Goal: Transaction & Acquisition: Purchase product/service

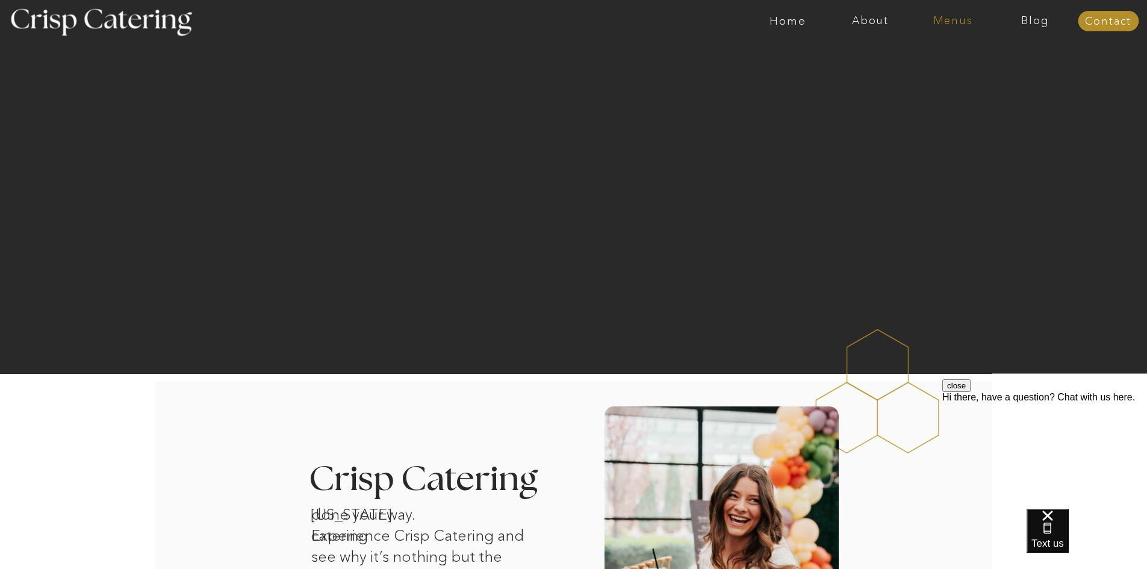
click at [941, 24] on nav "Menus" at bounding box center [952, 21] width 82 height 12
click at [947, 73] on nav "Winter (Sep-Feb)" at bounding box center [951, 70] width 99 height 11
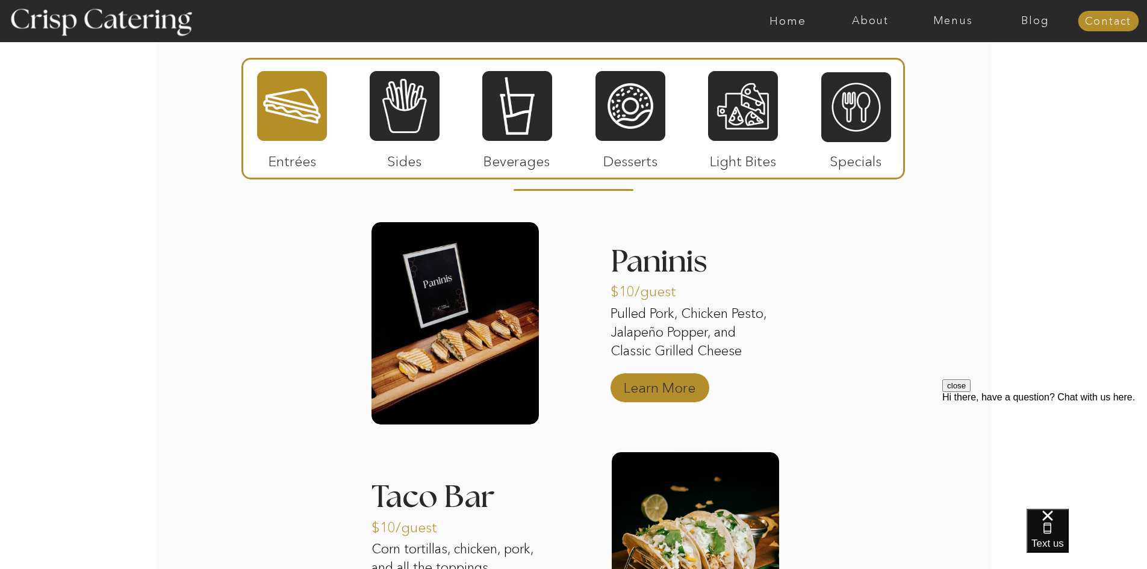
scroll to position [1505, 0]
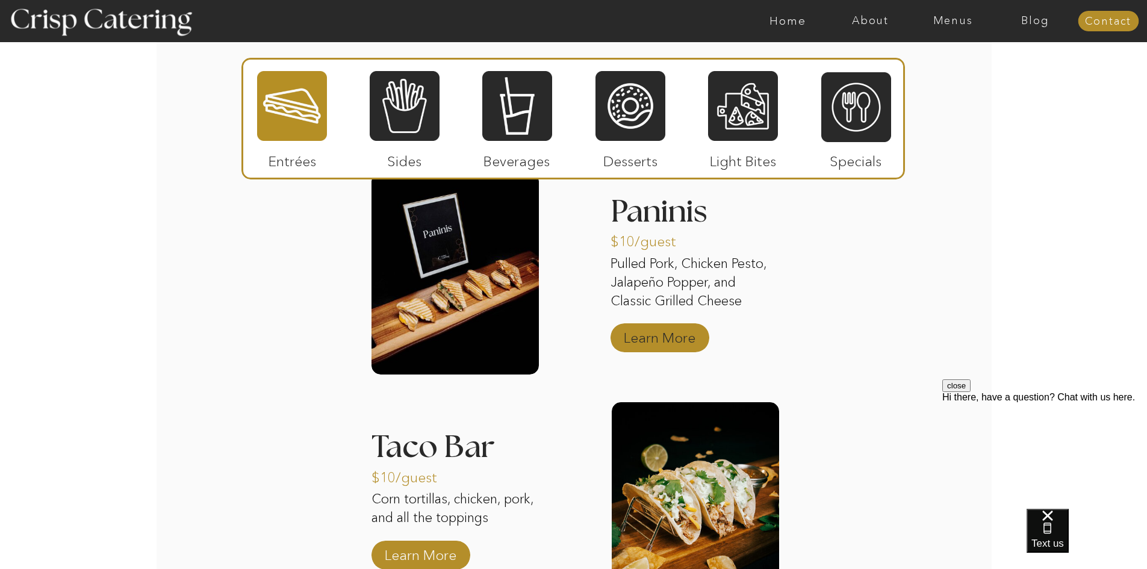
click at [656, 338] on p "Learn More" at bounding box center [659, 334] width 80 height 35
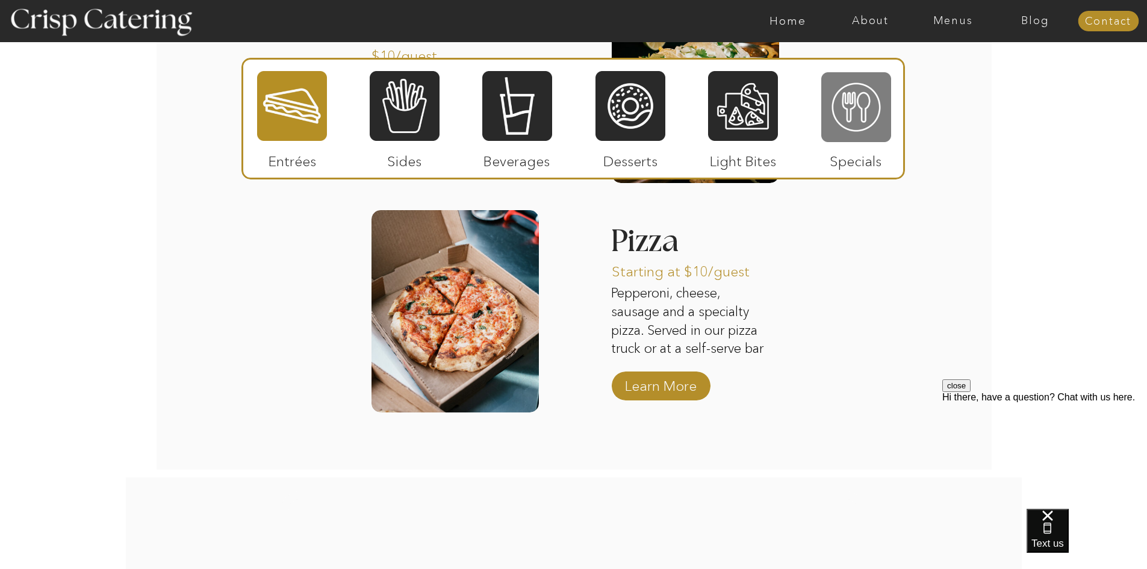
click at [841, 119] on div at bounding box center [856, 107] width 70 height 72
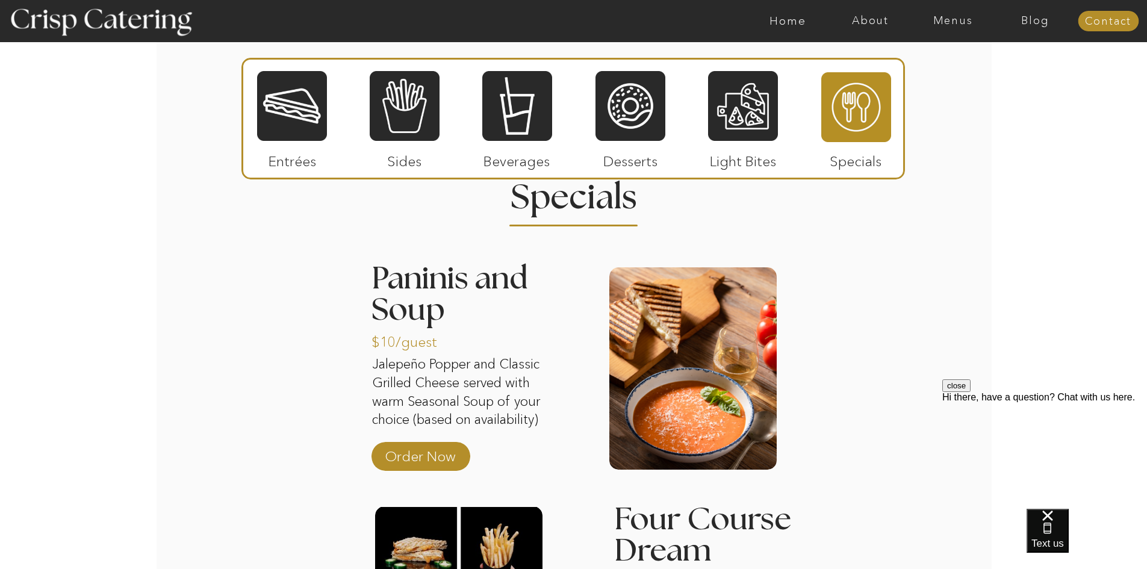
scroll to position [1445, 0]
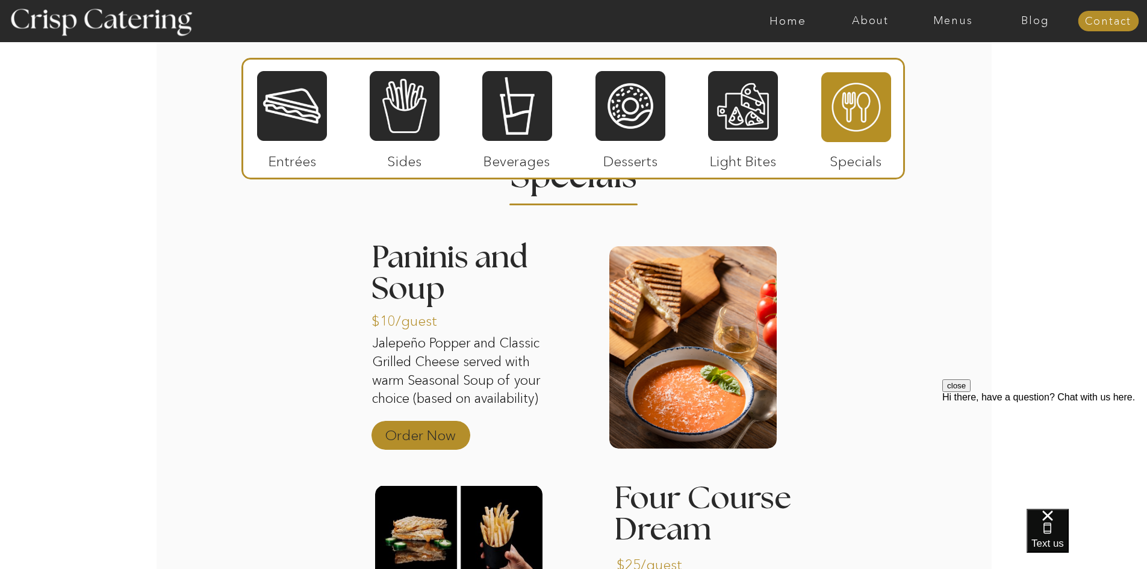
click at [448, 435] on p "Order Now" at bounding box center [420, 432] width 80 height 35
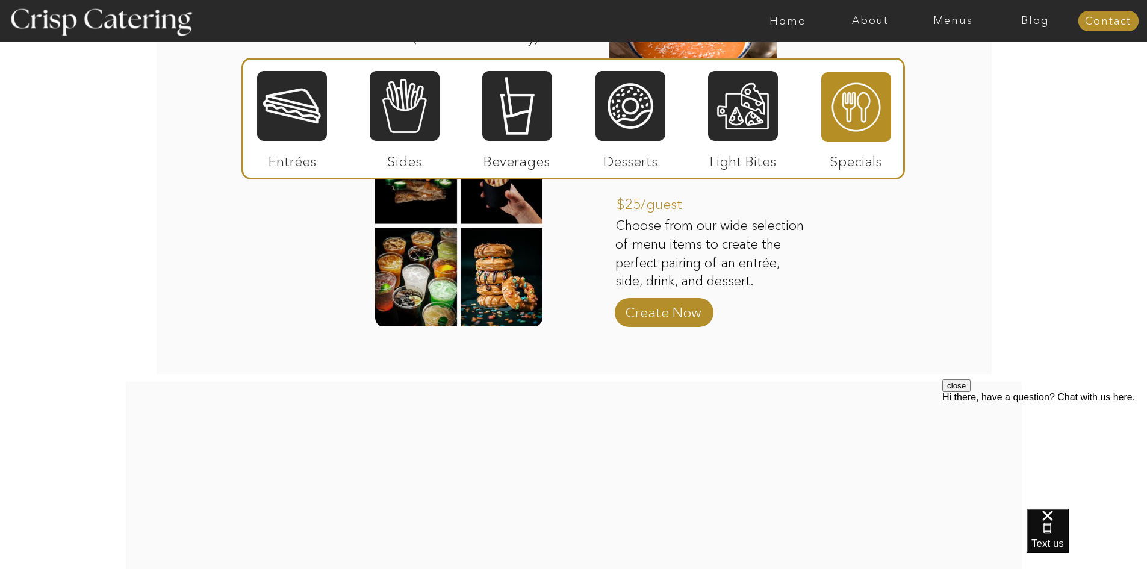
scroll to position [1732, 0]
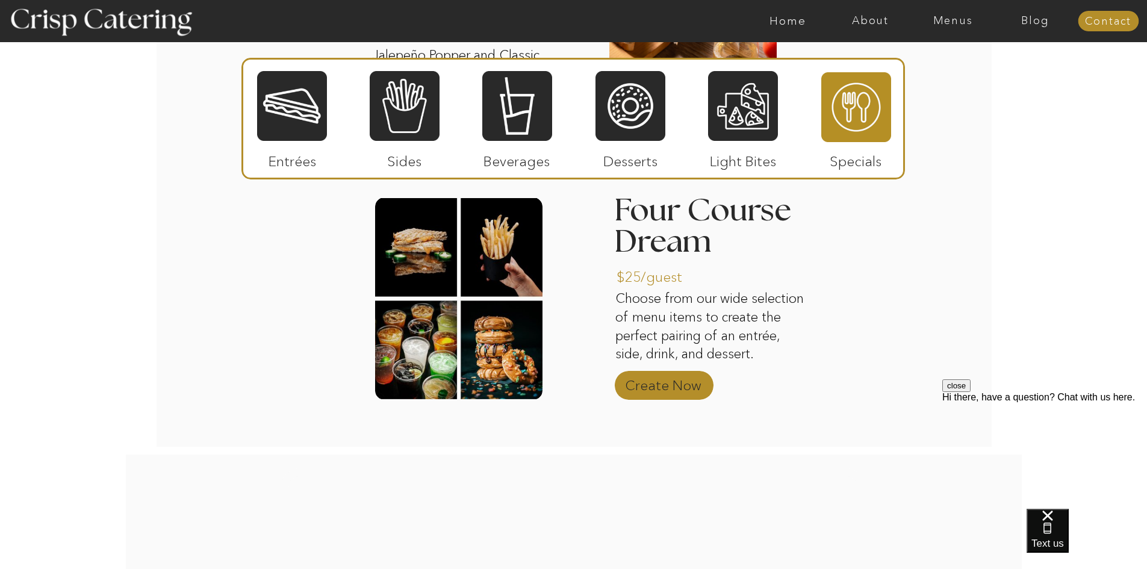
click at [648, 385] on p "Create Now" at bounding box center [663, 382] width 80 height 35
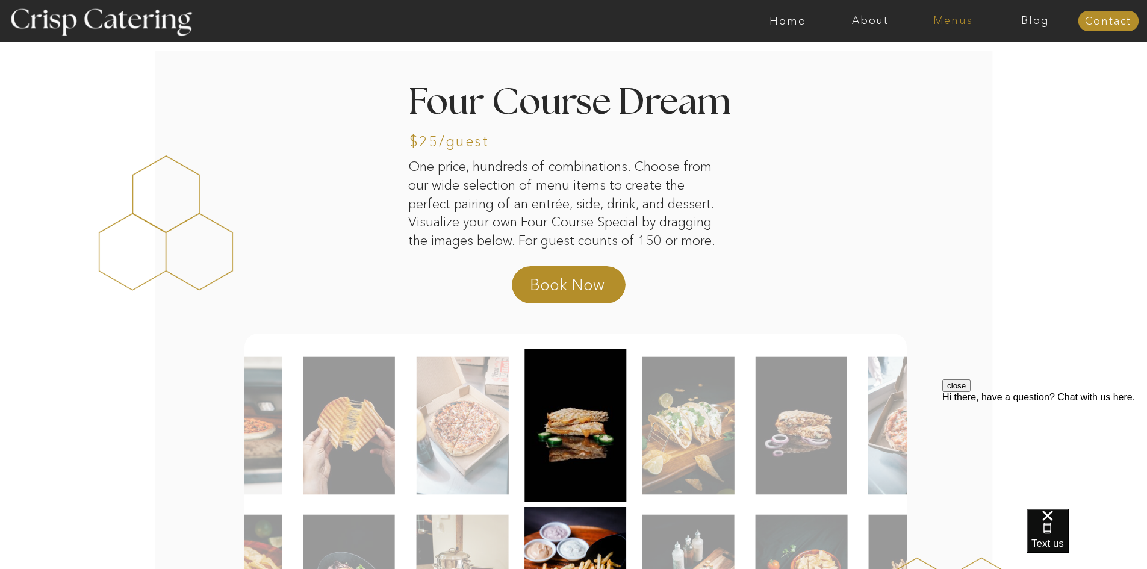
click at [946, 24] on nav "Menus" at bounding box center [952, 21] width 82 height 12
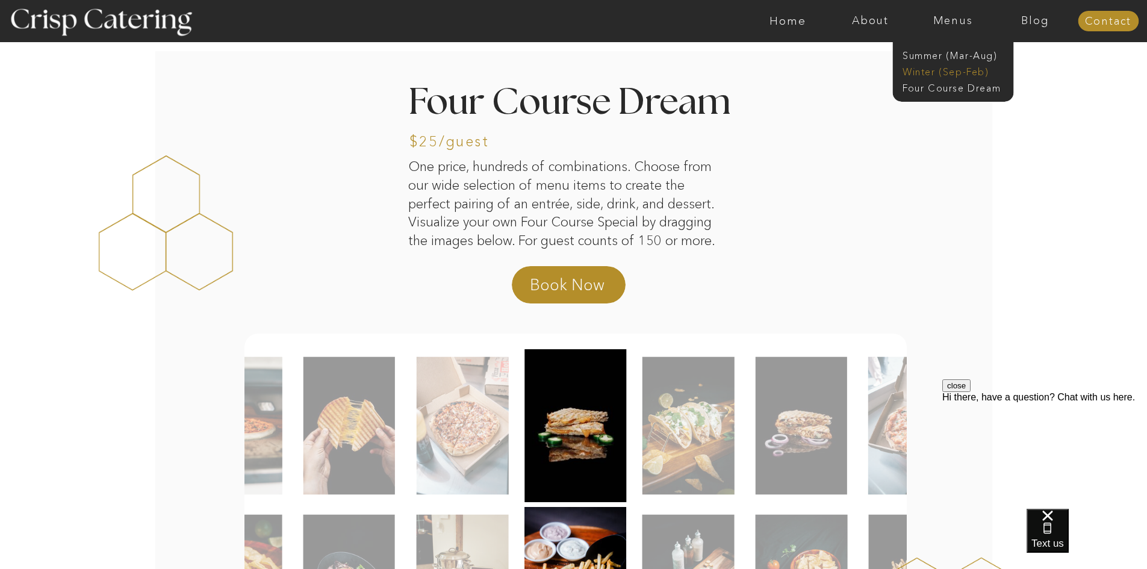
click at [956, 68] on nav "Winter (Sep-Feb)" at bounding box center [951, 70] width 99 height 11
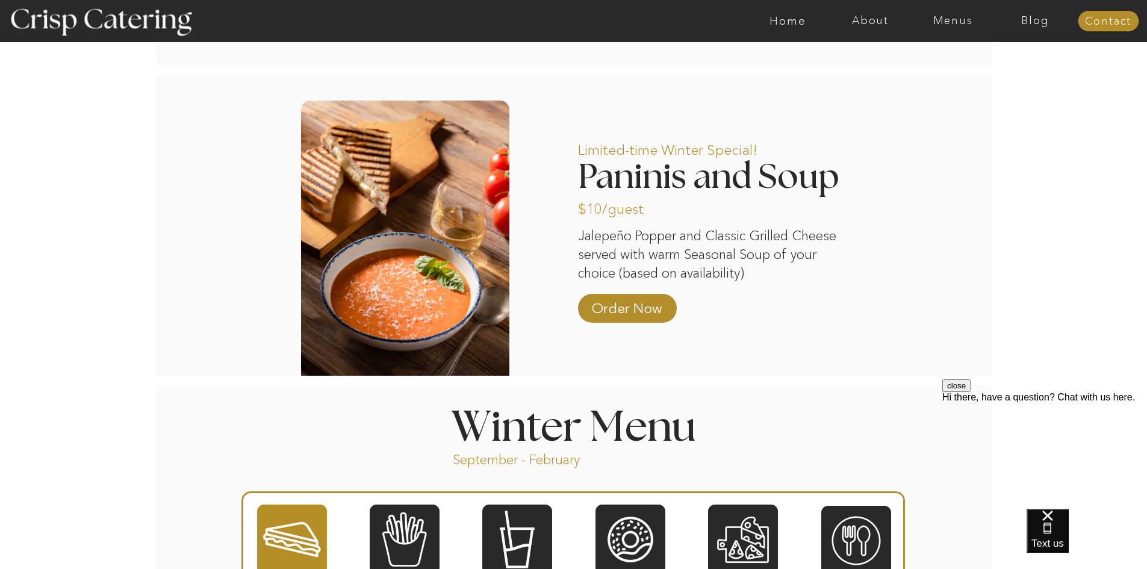
scroll to position [1264, 0]
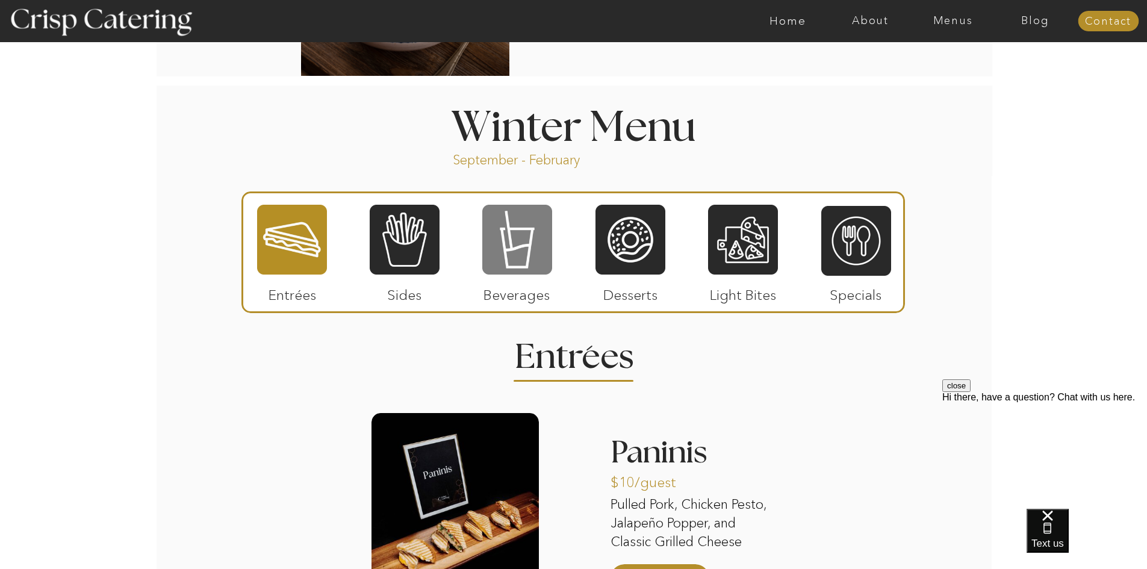
click at [522, 240] on div at bounding box center [517, 239] width 70 height 72
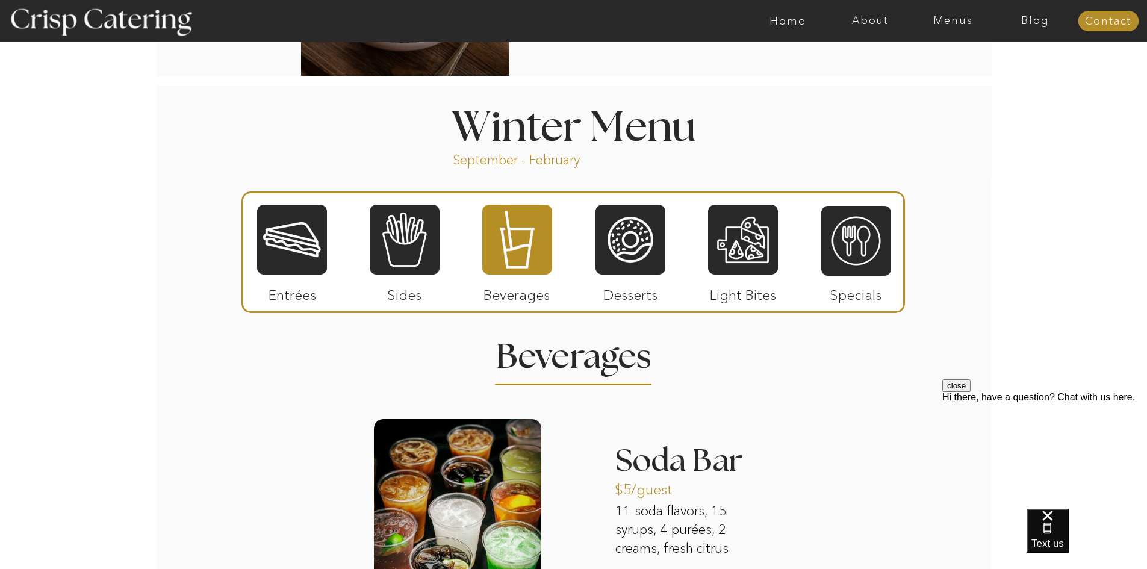
click at [444, 240] on div at bounding box center [572, 252] width 663 height 122
click at [429, 240] on div at bounding box center [405, 239] width 70 height 72
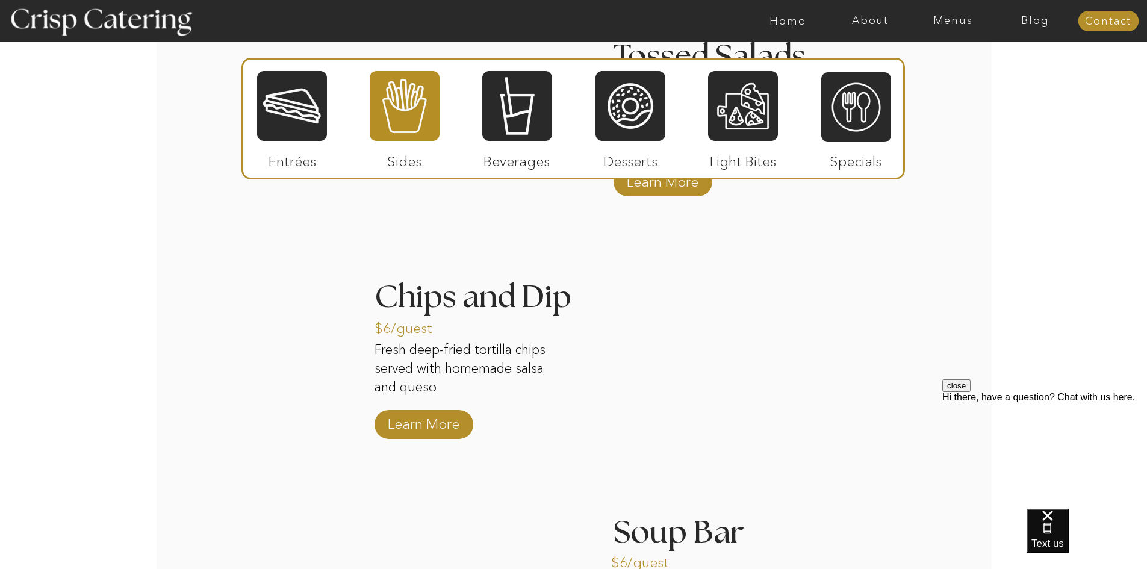
scroll to position [1866, 0]
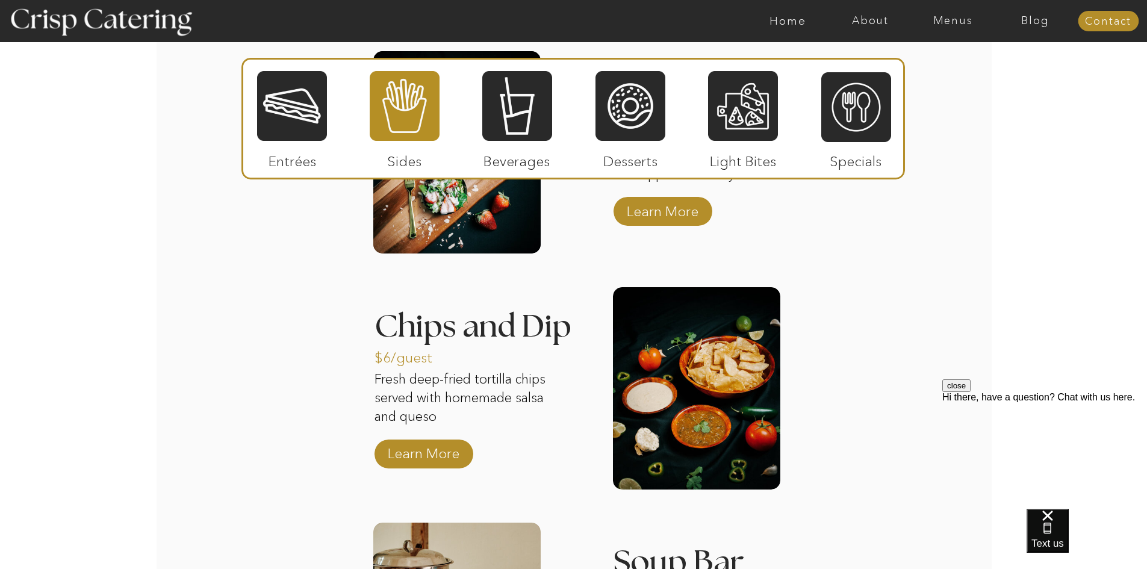
click at [517, 118] on div at bounding box center [517, 106] width 70 height 72
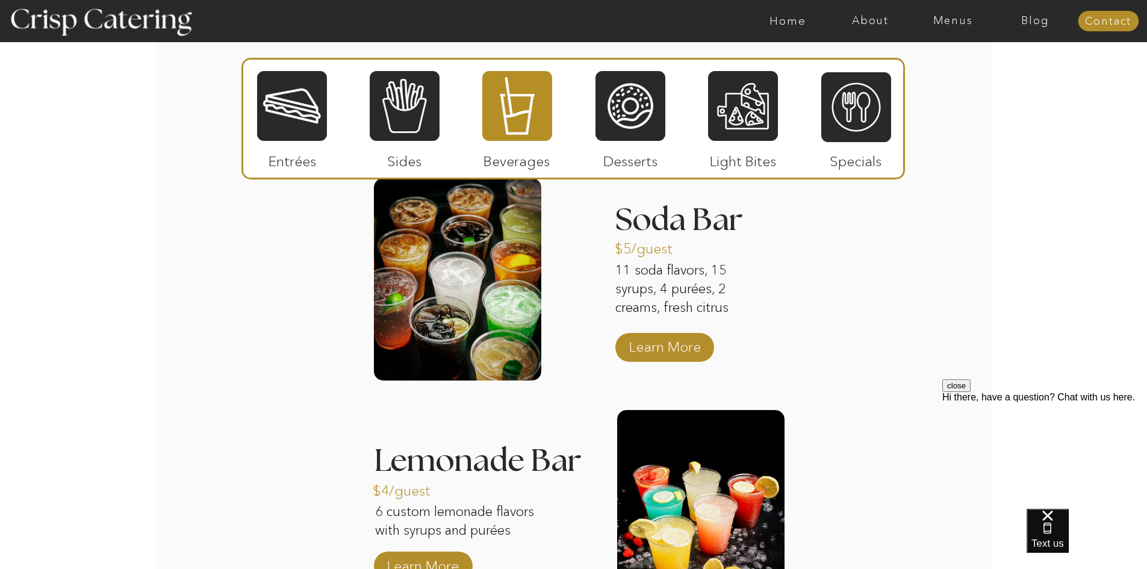
scroll to position [1625, 0]
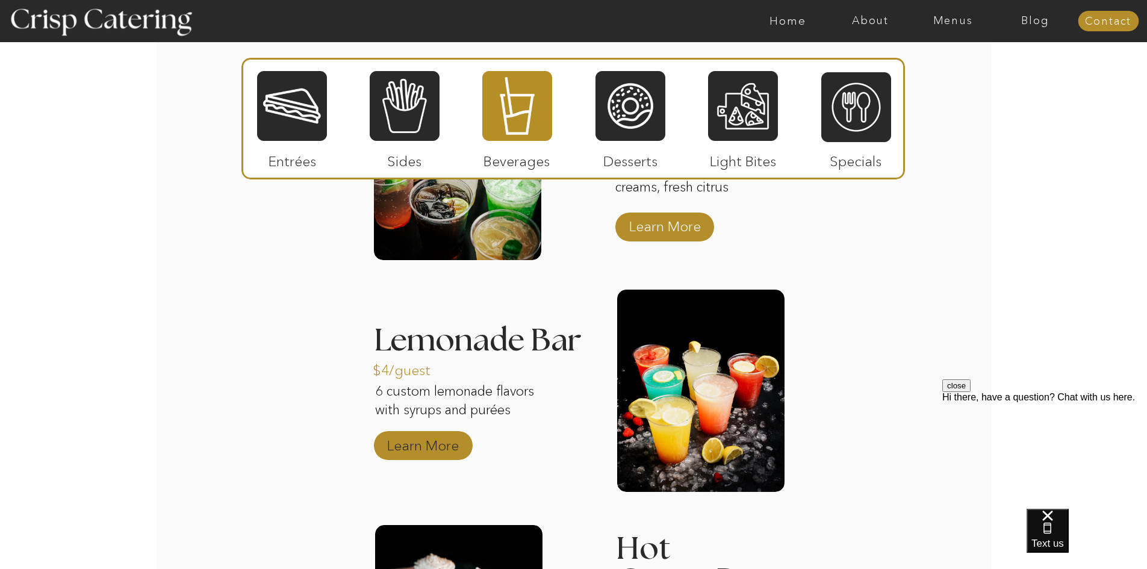
click at [447, 431] on p "Learn More" at bounding box center [423, 442] width 80 height 35
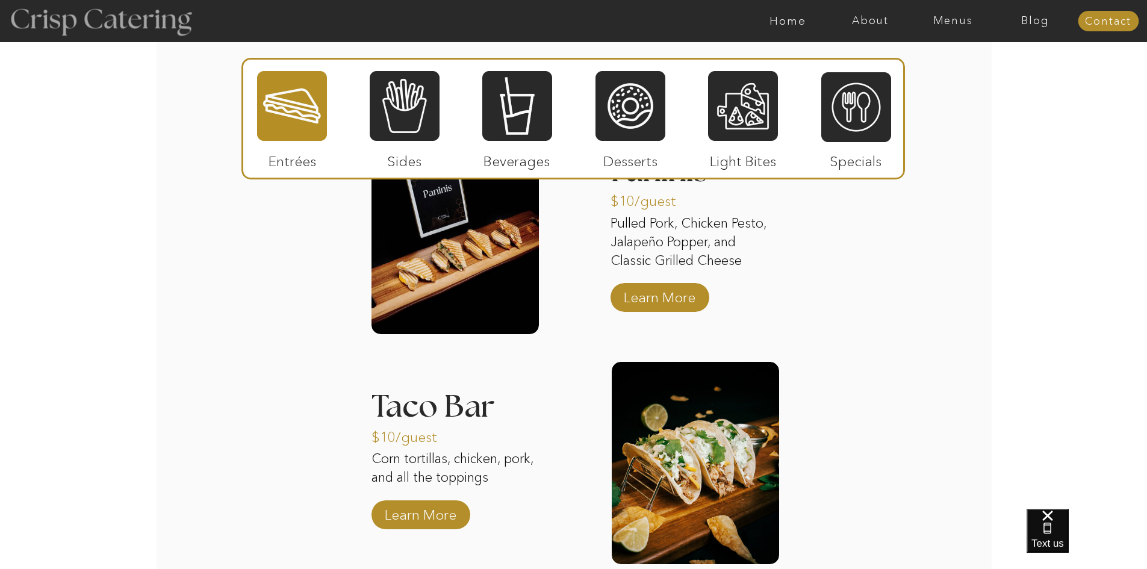
scroll to position [1505, 0]
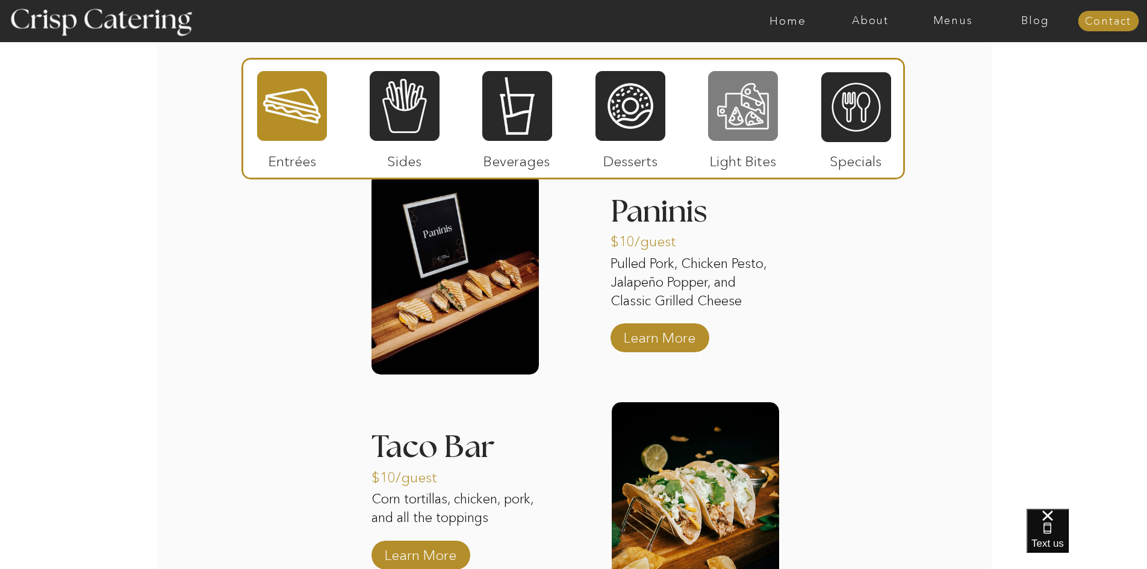
click at [757, 139] on div at bounding box center [743, 106] width 70 height 72
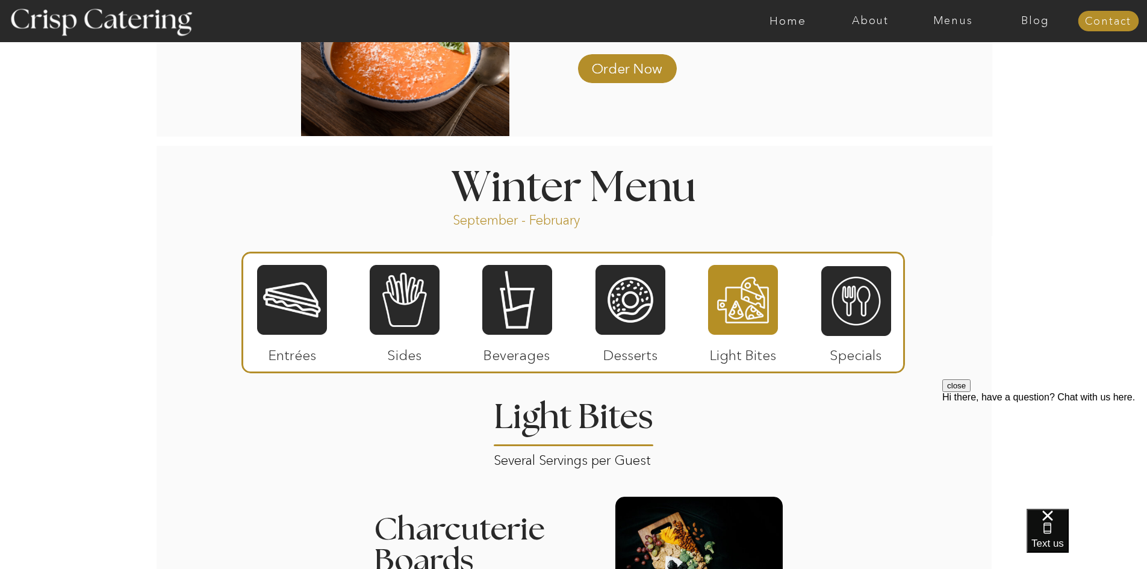
scroll to position [0, 0]
click at [645, 336] on p "Desserts" at bounding box center [631, 352] width 80 height 35
click at [651, 321] on div at bounding box center [630, 300] width 70 height 72
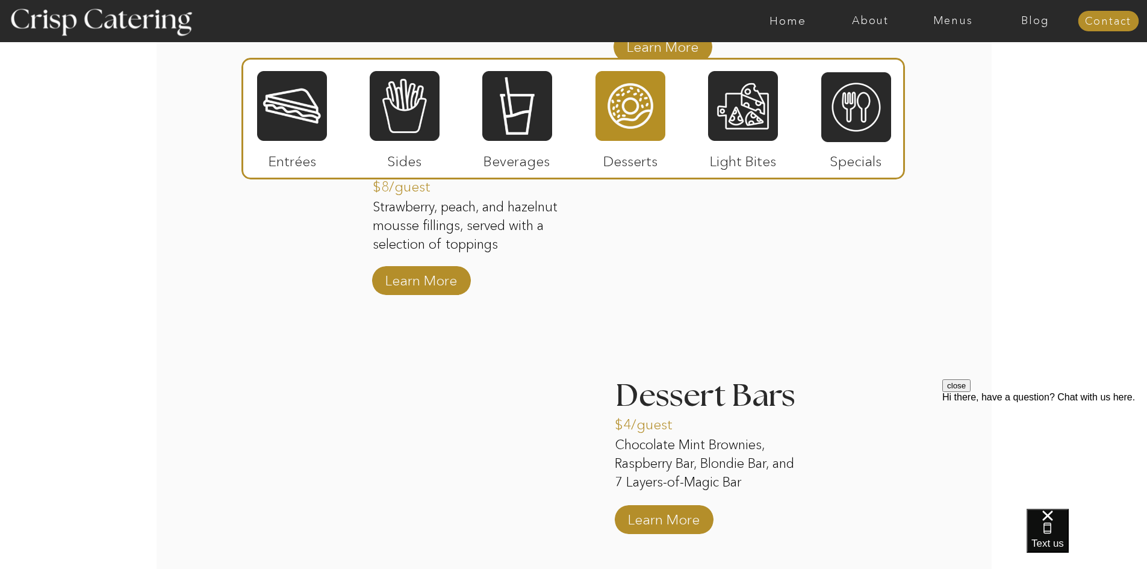
scroll to position [1746, 0]
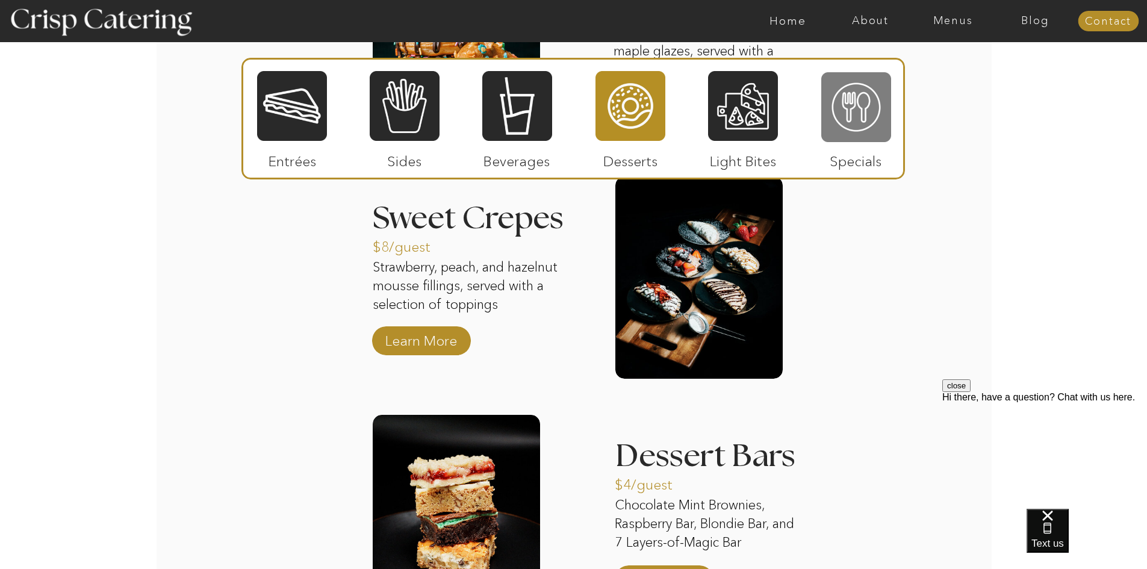
click at [872, 125] on div at bounding box center [856, 107] width 70 height 72
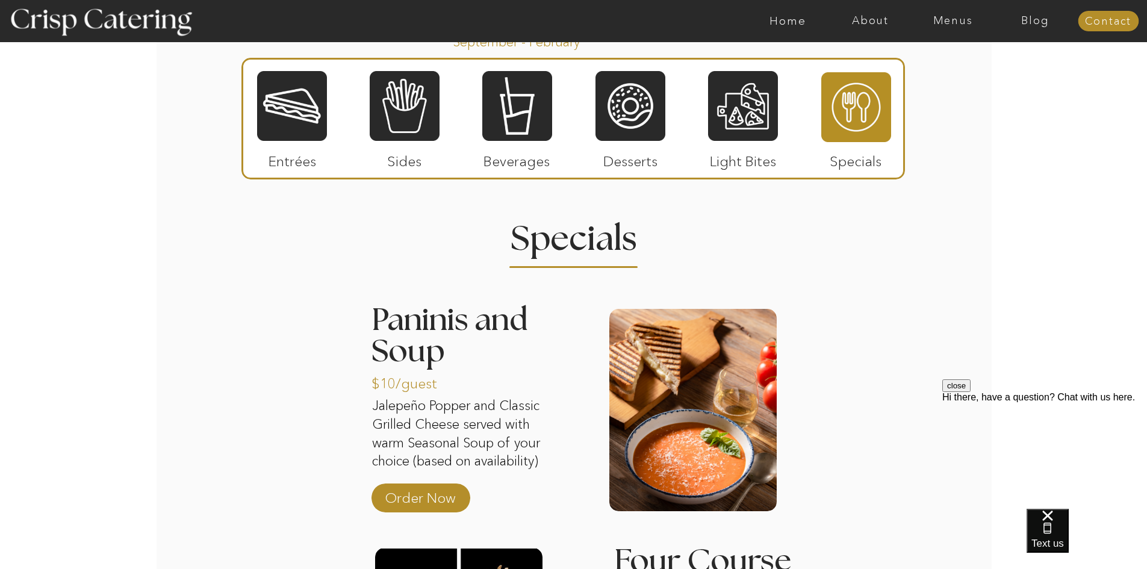
scroll to position [1264, 0]
